Goal: Transaction & Acquisition: Purchase product/service

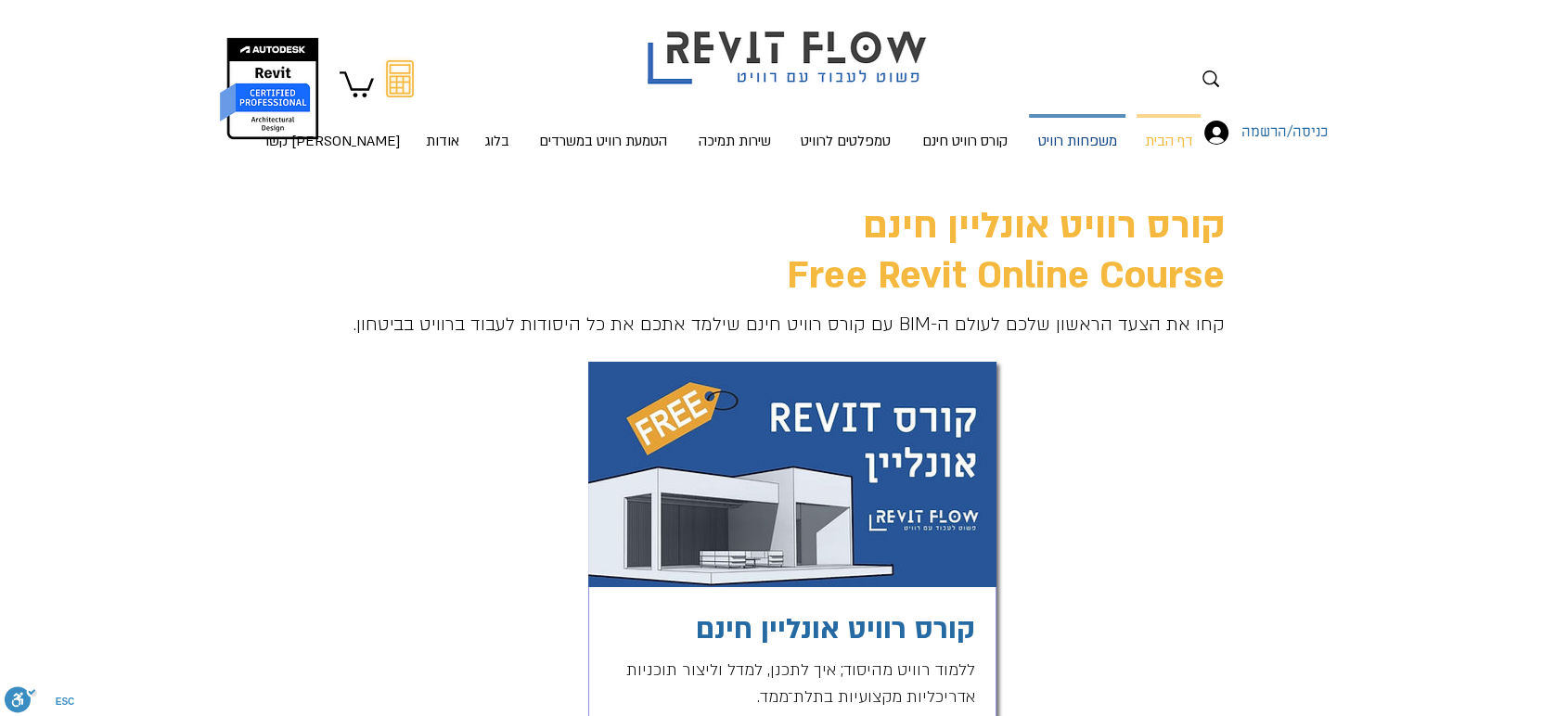
click at [1095, 136] on p "משפחות רוויט" at bounding box center [1077, 142] width 94 height 49
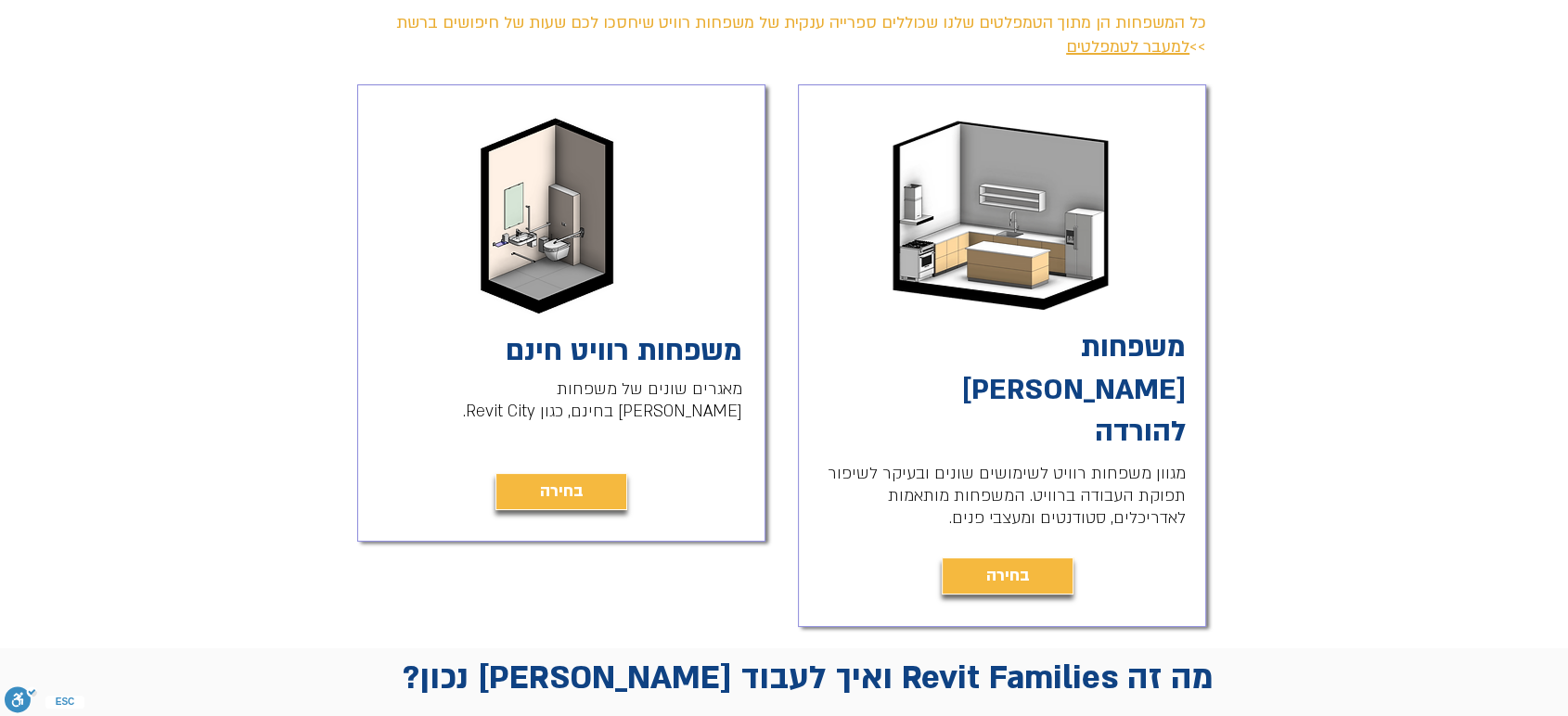
scroll to position [412, 0]
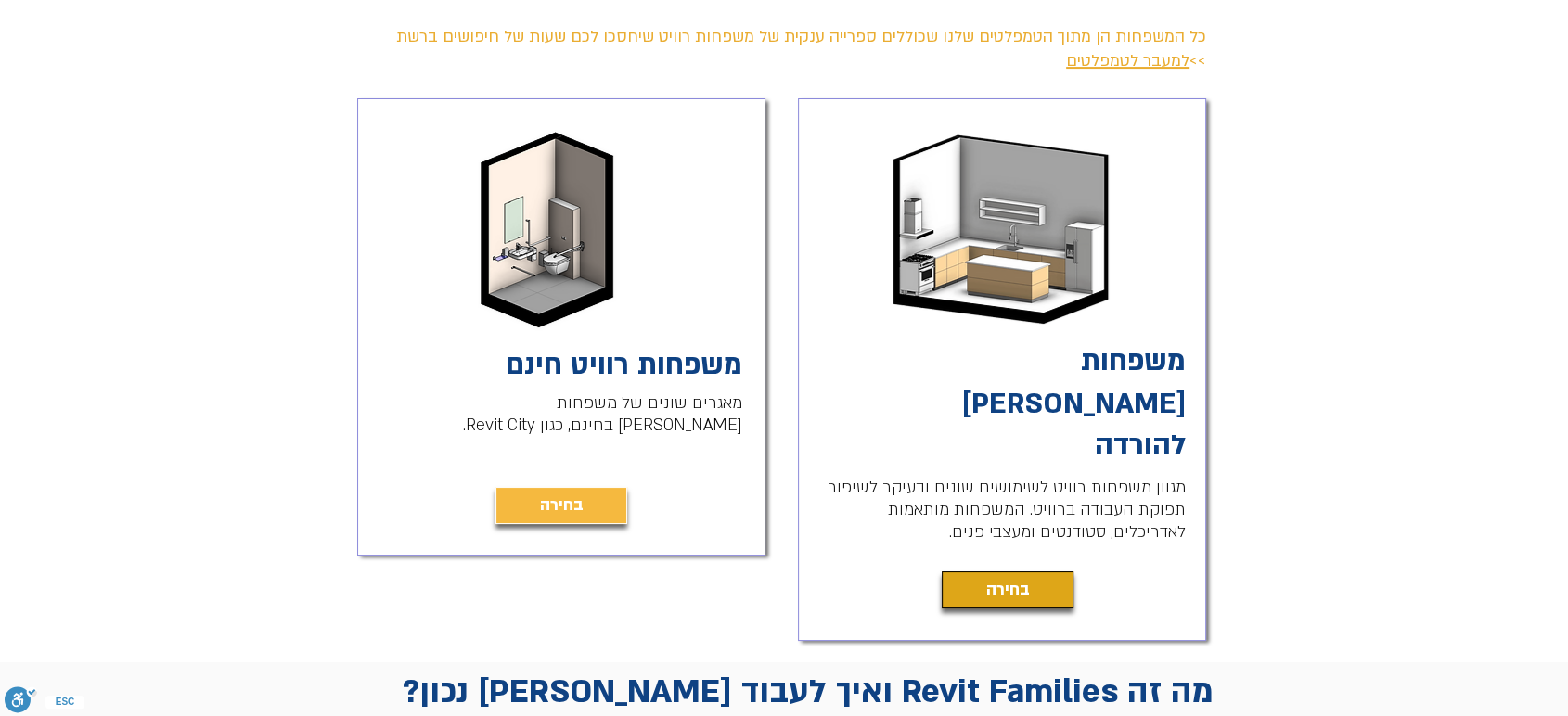
click at [1001, 577] on span "בחירה" at bounding box center [1007, 589] width 43 height 26
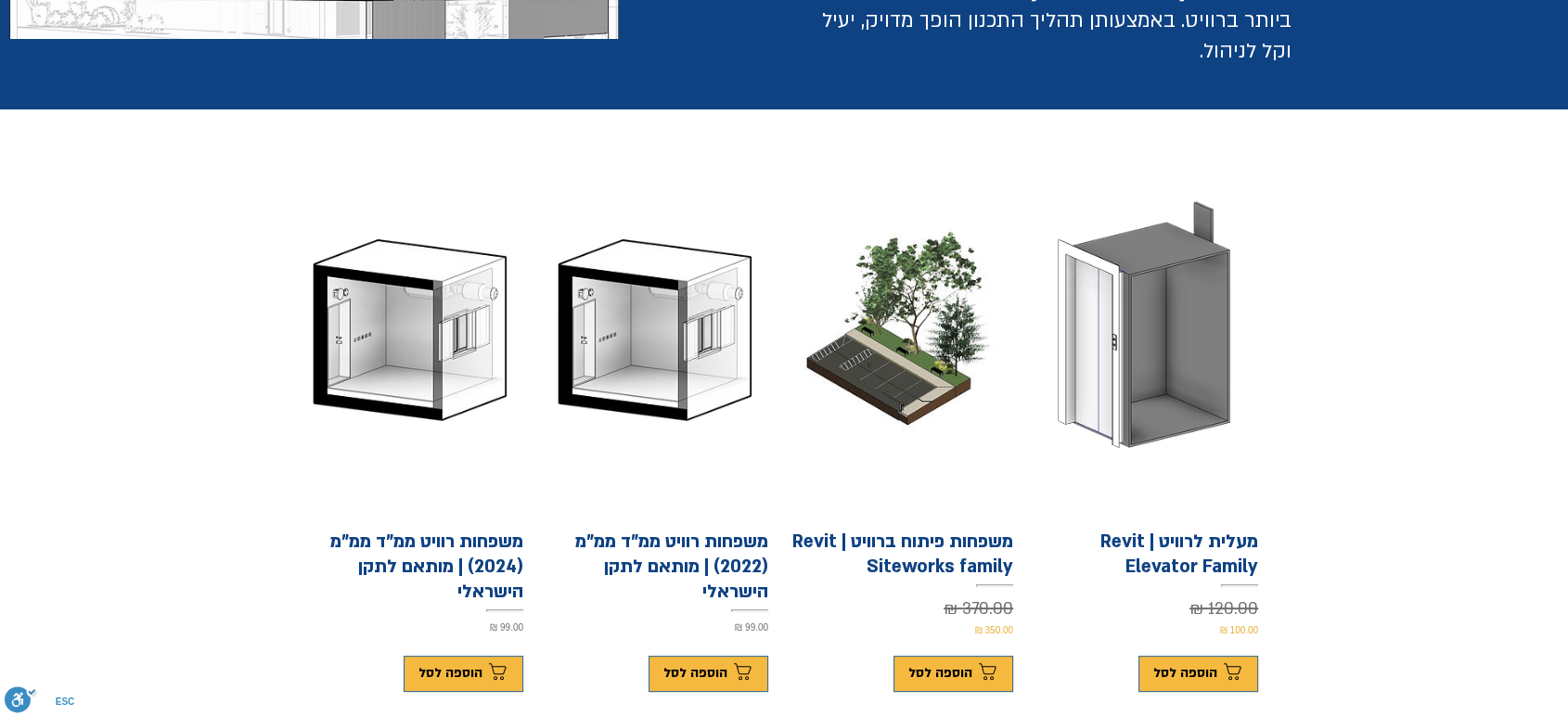
scroll to position [412, 0]
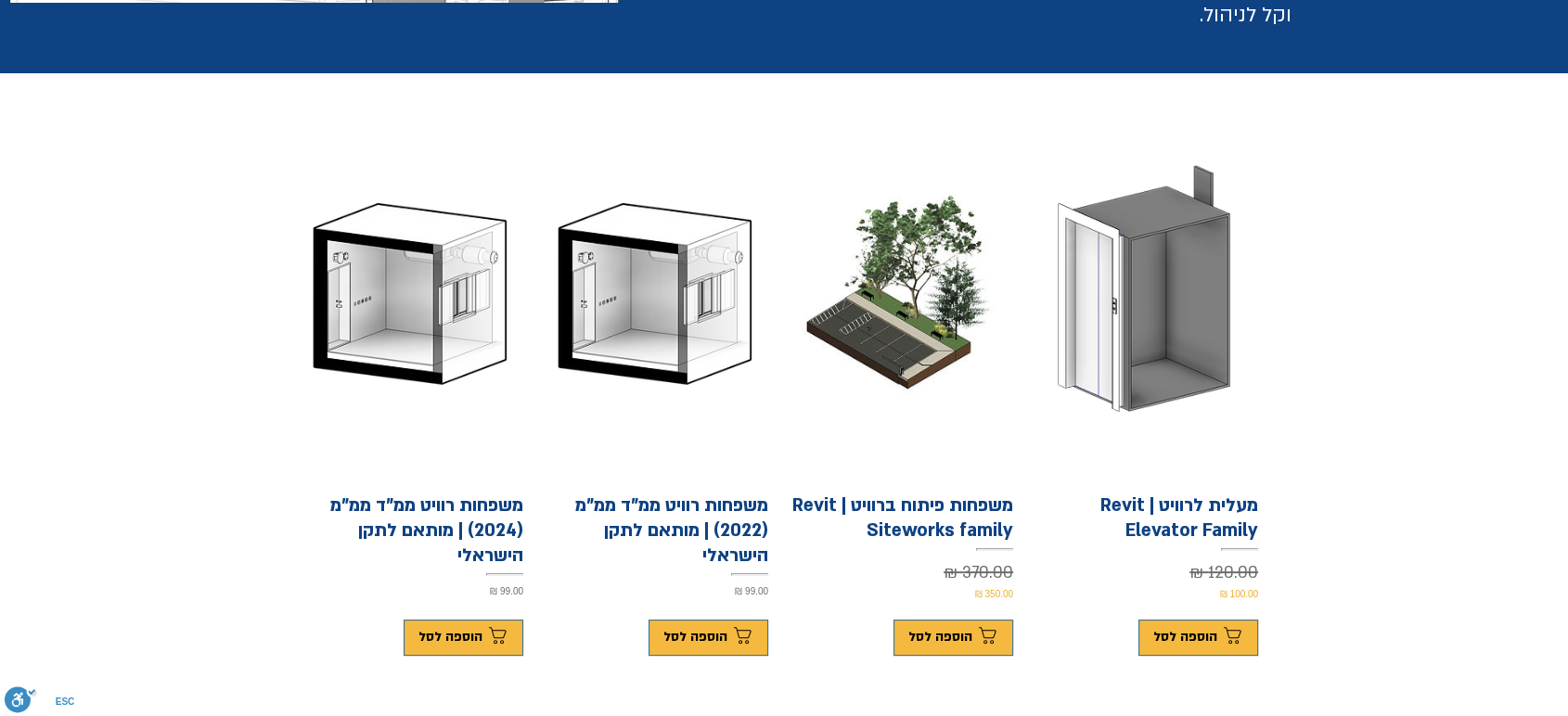
click at [855, 493] on div "משפחות פיתוח ברוויט | Revit Siteworks family Regular Price 370.00 ₪ Sale Price …" at bounding box center [900, 551] width 227 height 115
click at [965, 493] on h1 "משפחות פיתוח ברוויט | Revit Siteworks family" at bounding box center [900, 518] width 227 height 50
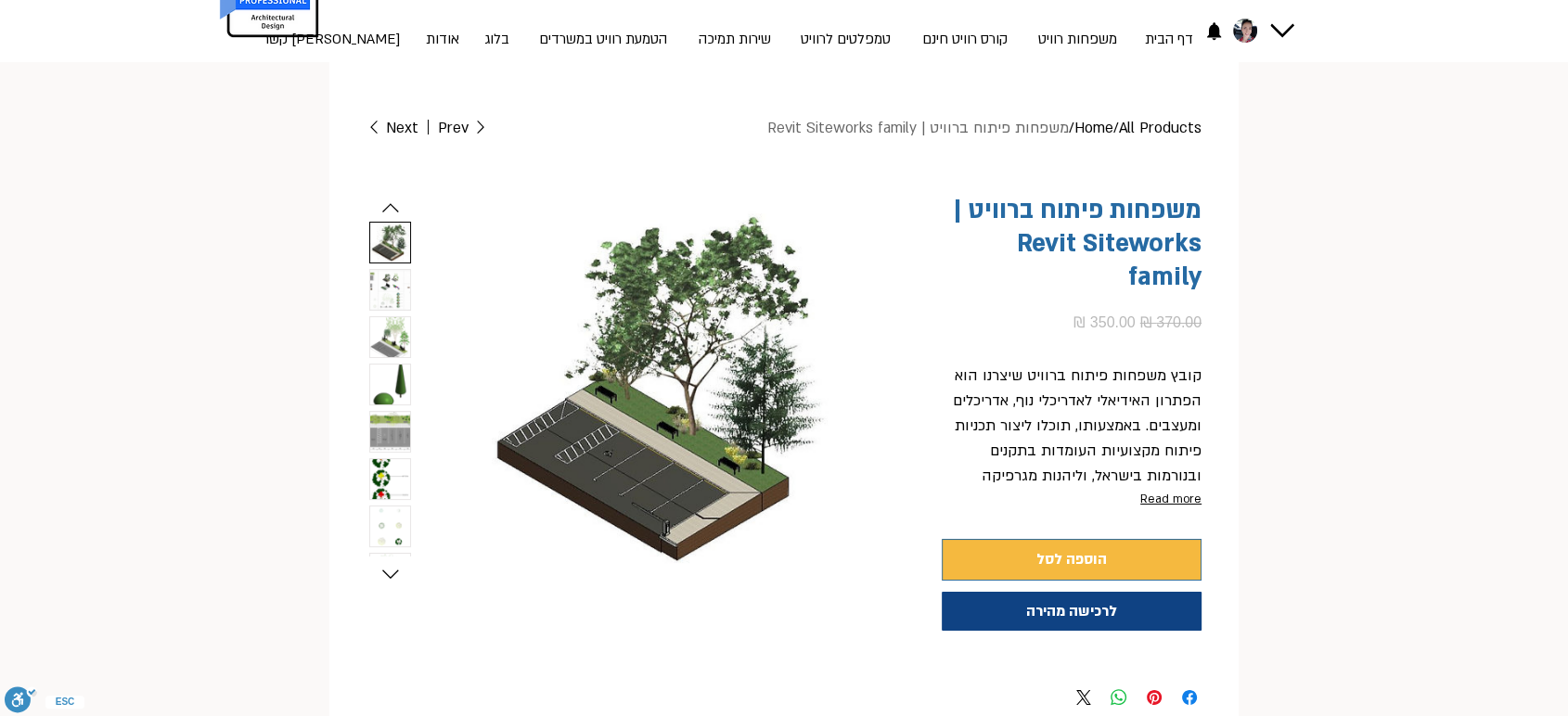
scroll to position [103, 0]
